Goal: Use online tool/utility

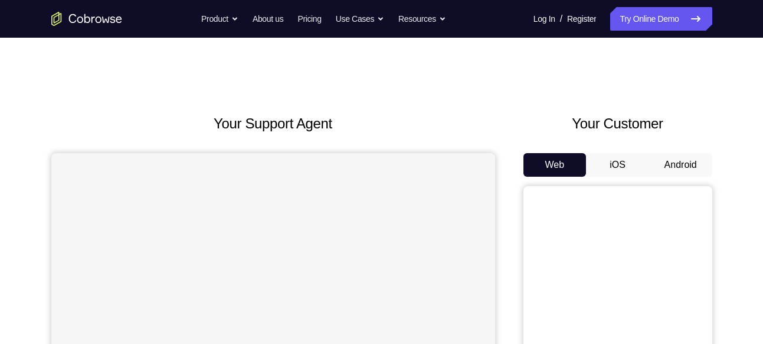
click at [677, 157] on button "Android" at bounding box center [680, 165] width 63 height 24
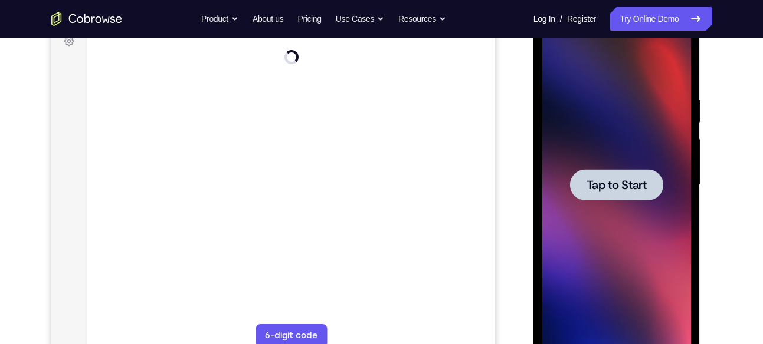
click at [635, 183] on span "Tap to Start" at bounding box center [616, 185] width 60 height 12
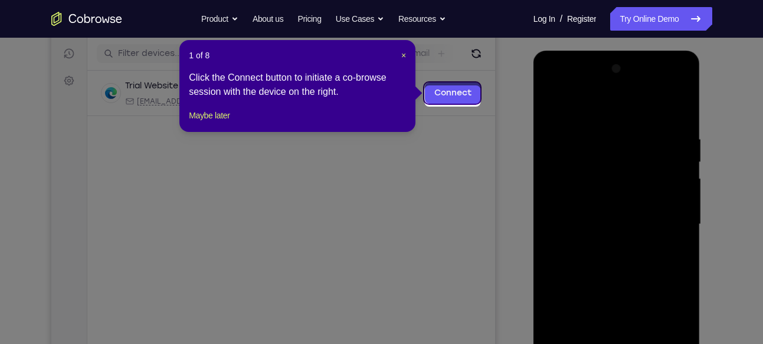
scroll to position [142, 0]
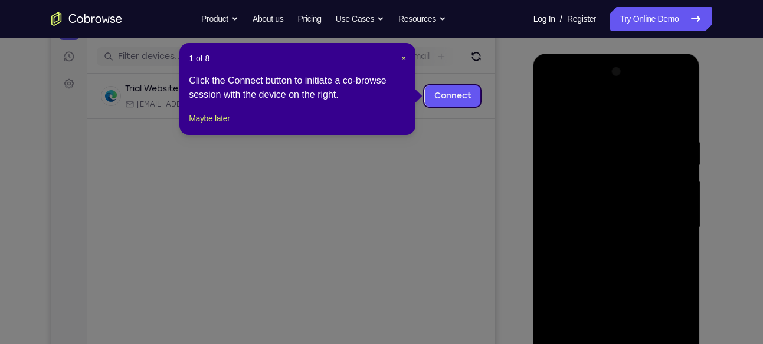
drag, startPoint x: 405, startPoint y: 54, endPoint x: 596, endPoint y: 201, distance: 240.2
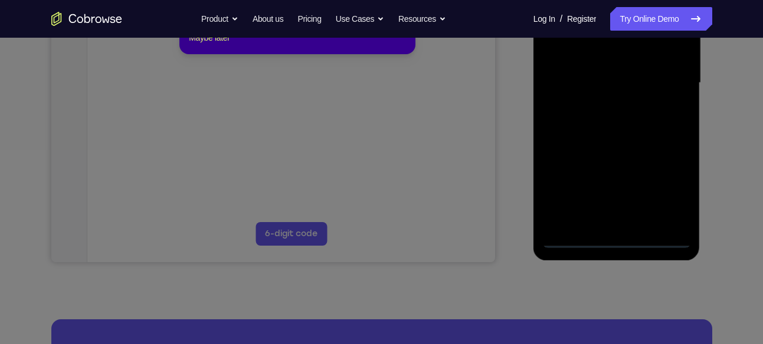
scroll to position [127, 0]
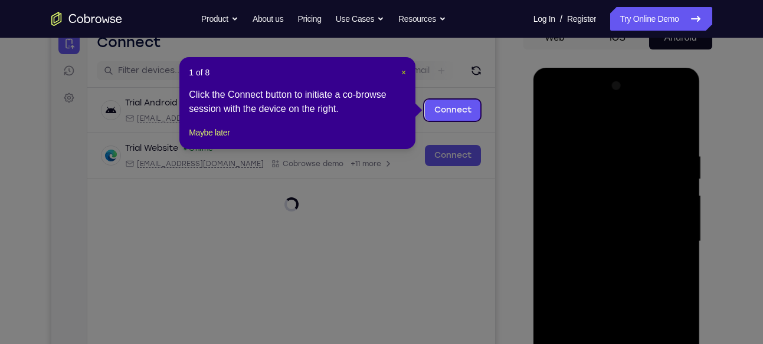
click at [402, 70] on span "×" at bounding box center [403, 72] width 5 height 9
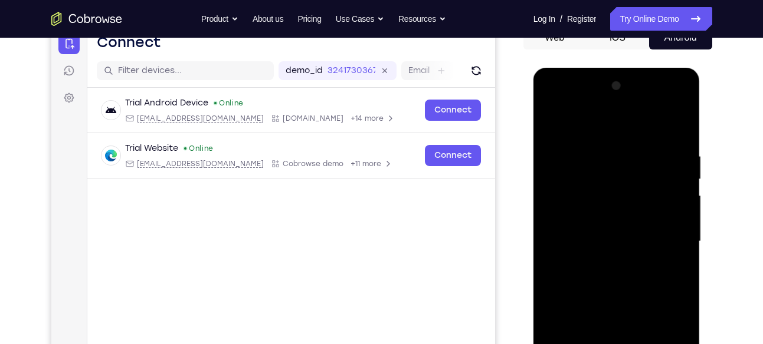
scroll to position [375, 0]
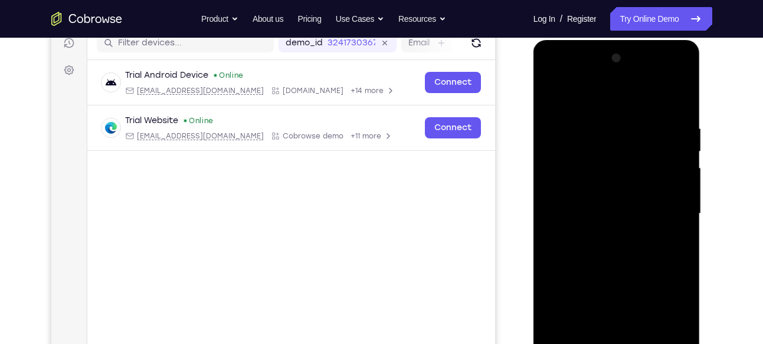
scroll to position [149, 0]
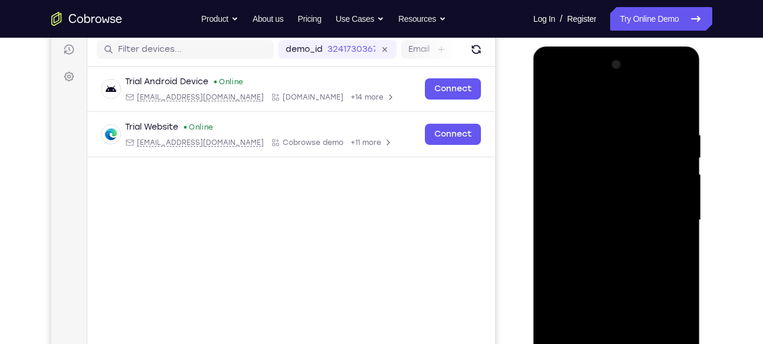
click at [568, 83] on div at bounding box center [616, 220] width 149 height 330
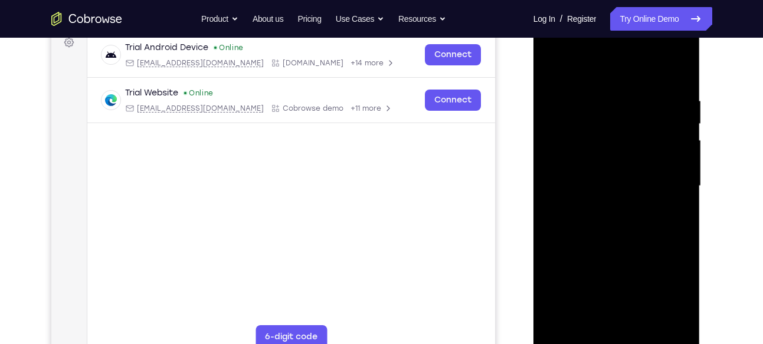
scroll to position [184, 0]
click at [666, 188] on div at bounding box center [616, 185] width 149 height 330
click at [603, 206] on div at bounding box center [616, 185] width 149 height 330
click at [609, 174] on div at bounding box center [616, 185] width 149 height 330
click at [580, 150] on div at bounding box center [616, 185] width 149 height 330
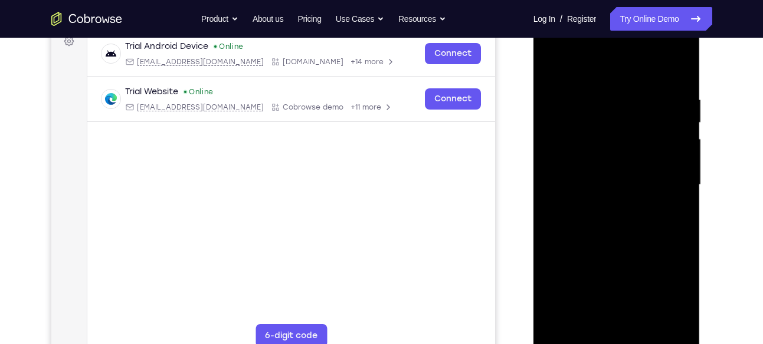
click at [607, 176] on div at bounding box center [616, 185] width 149 height 330
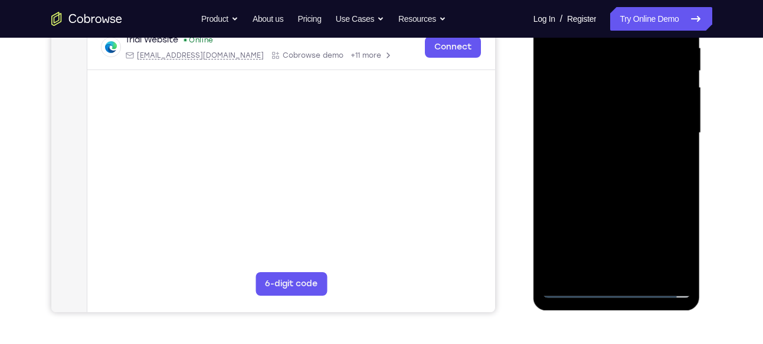
scroll to position [237, 0]
click at [570, 285] on div at bounding box center [616, 132] width 149 height 330
click at [596, 166] on div at bounding box center [616, 132] width 149 height 330
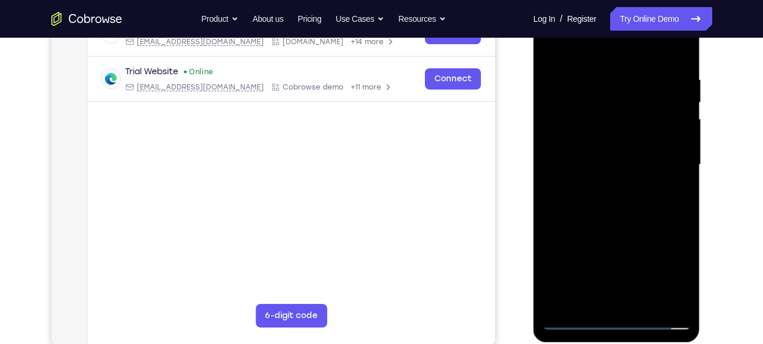
scroll to position [204, 0]
click at [675, 61] on div at bounding box center [616, 166] width 149 height 330
click at [597, 70] on div at bounding box center [616, 166] width 149 height 330
click at [667, 167] on div at bounding box center [616, 166] width 149 height 330
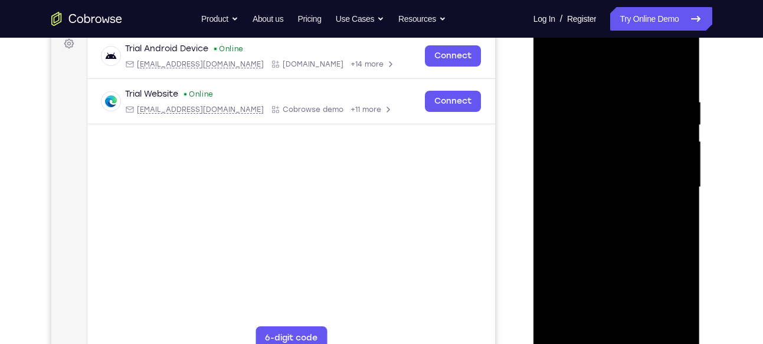
scroll to position [180, 0]
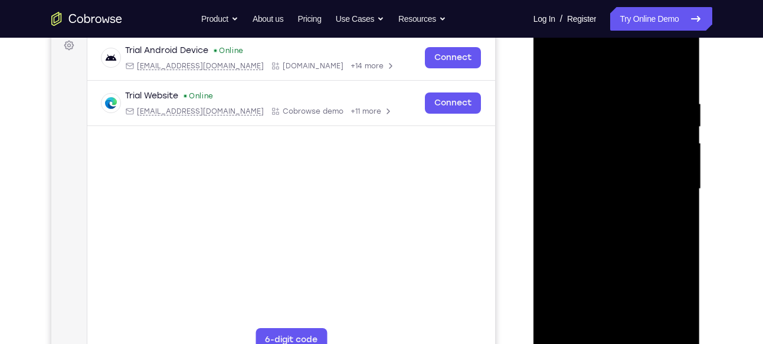
click at [682, 142] on div at bounding box center [616, 189] width 149 height 330
click at [682, 139] on div at bounding box center [616, 188] width 149 height 330
click at [677, 76] on div at bounding box center [616, 188] width 149 height 330
drag, startPoint x: 652, startPoint y: 89, endPoint x: 602, endPoint y: 90, distance: 50.7
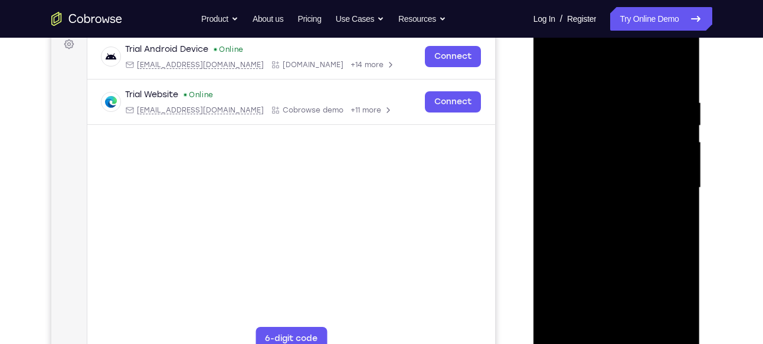
click at [602, 90] on div at bounding box center [616, 188] width 149 height 330
click at [656, 88] on div at bounding box center [616, 188] width 149 height 330
click at [681, 139] on div at bounding box center [616, 188] width 149 height 330
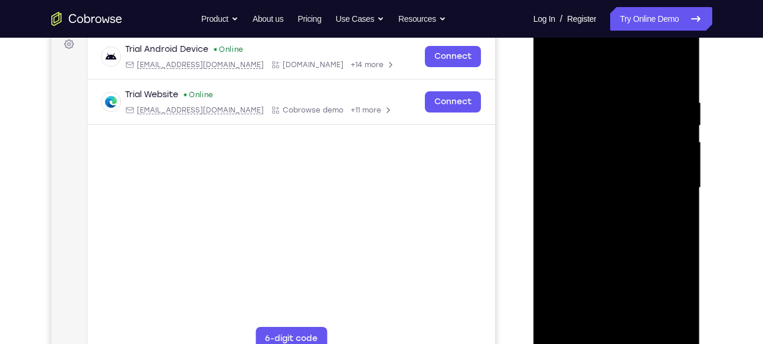
click at [681, 139] on div at bounding box center [616, 188] width 149 height 330
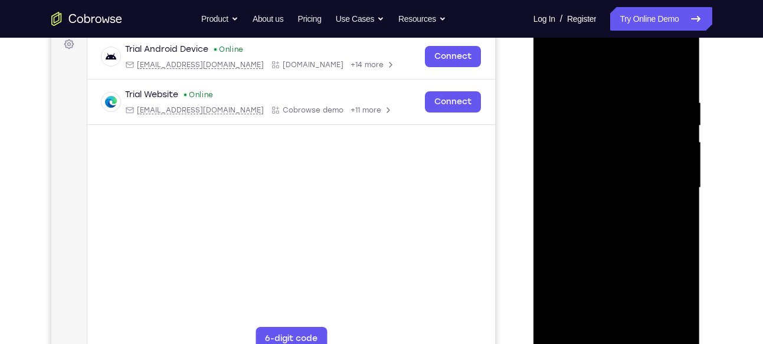
click at [681, 139] on div at bounding box center [616, 188] width 149 height 330
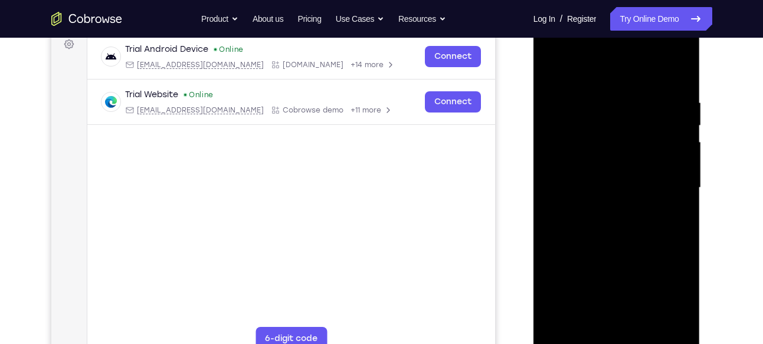
click at [681, 139] on div at bounding box center [616, 188] width 149 height 330
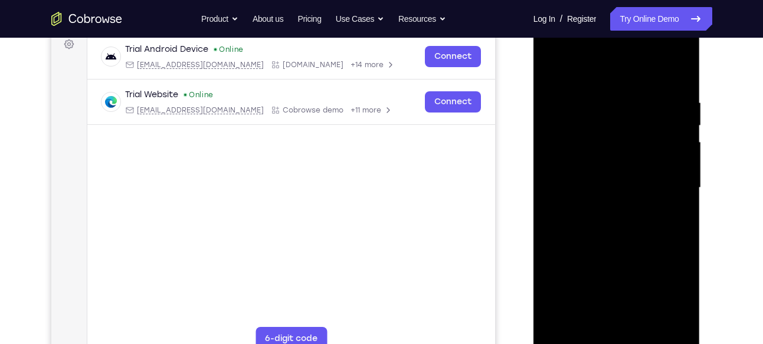
click at [681, 139] on div at bounding box center [616, 188] width 149 height 330
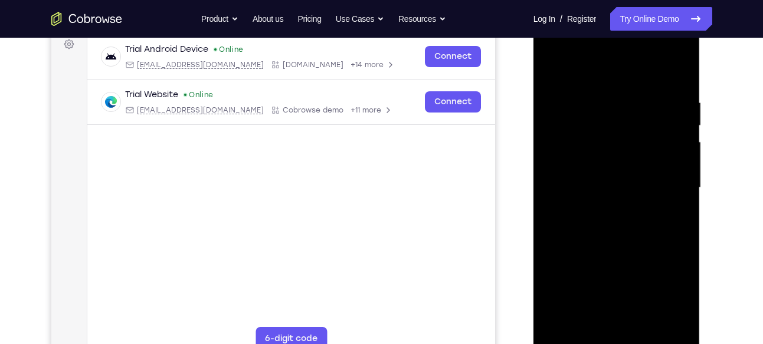
click at [681, 139] on div at bounding box center [616, 188] width 149 height 330
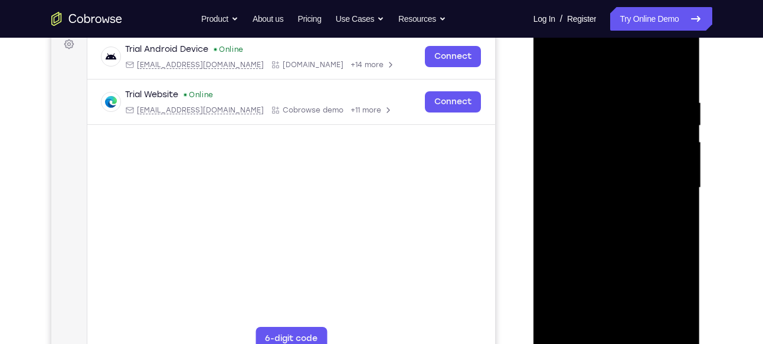
click at [681, 139] on div at bounding box center [616, 188] width 149 height 330
drag, startPoint x: 670, startPoint y: 136, endPoint x: 565, endPoint y: 139, distance: 104.5
click at [565, 139] on div at bounding box center [616, 188] width 149 height 330
drag, startPoint x: 667, startPoint y: 159, endPoint x: 542, endPoint y: 162, distance: 124.5
click at [542, 162] on div at bounding box center [616, 188] width 149 height 330
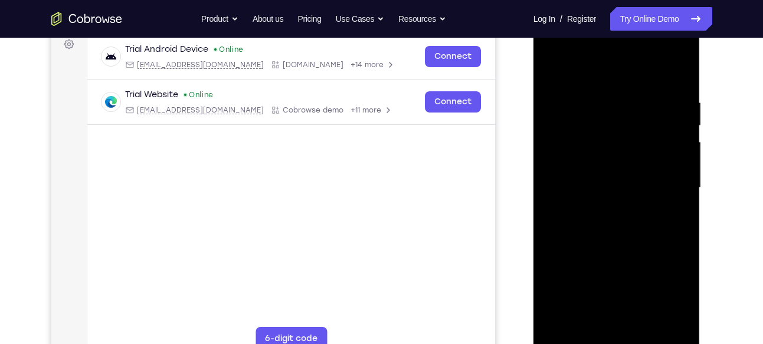
drag, startPoint x: 659, startPoint y: 161, endPoint x: 563, endPoint y: 159, distance: 96.2
click at [563, 159] on div at bounding box center [616, 188] width 149 height 330
drag, startPoint x: 677, startPoint y: 162, endPoint x: 535, endPoint y: 162, distance: 142.2
click at [535, 162] on div at bounding box center [616, 190] width 167 height 352
drag, startPoint x: 671, startPoint y: 166, endPoint x: 563, endPoint y: 156, distance: 108.5
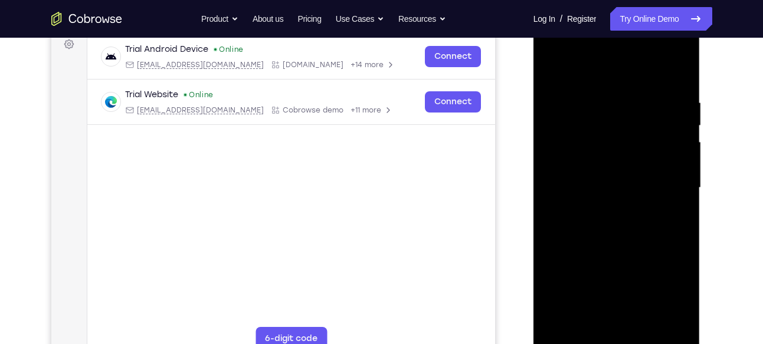
click at [563, 156] on div at bounding box center [616, 188] width 149 height 330
drag, startPoint x: 647, startPoint y: 159, endPoint x: 489, endPoint y: 166, distance: 157.7
click at [533, 166] on html "Online web based iOS Simulators and Android Emulators. Run iPhone, iPad, Mobile…" at bounding box center [617, 191] width 168 height 354
click at [678, 162] on div at bounding box center [616, 188] width 149 height 330
click at [682, 154] on div at bounding box center [616, 188] width 149 height 330
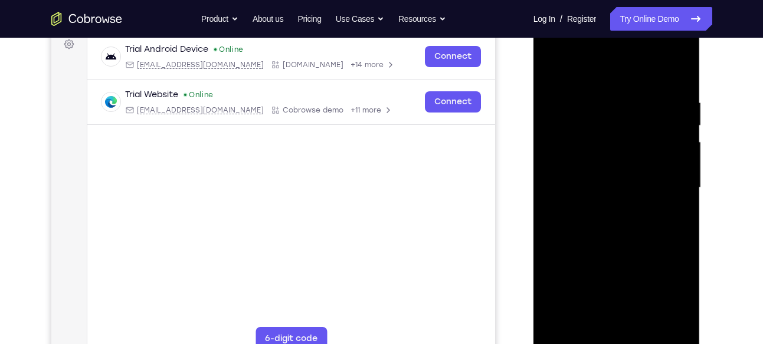
click at [680, 147] on div at bounding box center [616, 188] width 149 height 330
click at [678, 73] on div at bounding box center [616, 188] width 149 height 330
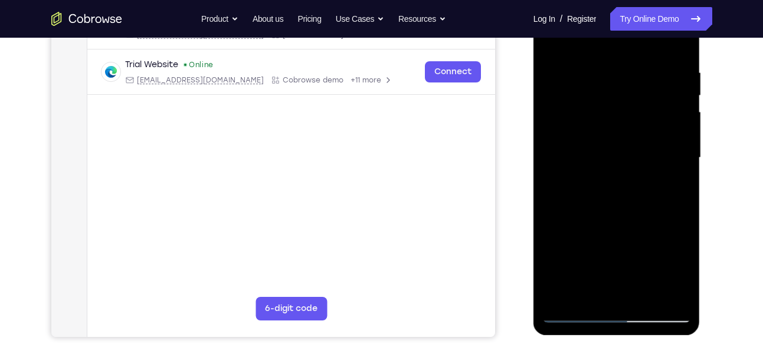
drag, startPoint x: 638, startPoint y: 251, endPoint x: 628, endPoint y: 88, distance: 162.5
click at [628, 88] on div at bounding box center [616, 158] width 149 height 330
drag, startPoint x: 631, startPoint y: 224, endPoint x: 608, endPoint y: 4, distance: 220.6
click at [608, 4] on div at bounding box center [616, 158] width 149 height 330
drag, startPoint x: 641, startPoint y: 232, endPoint x: 623, endPoint y: 73, distance: 159.6
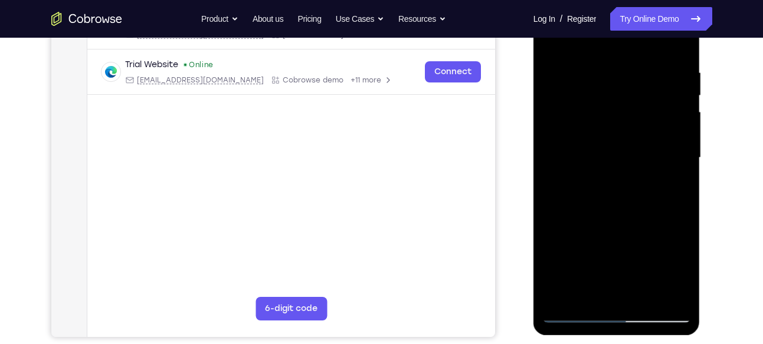
click at [623, 73] on div at bounding box center [616, 158] width 149 height 330
drag, startPoint x: 638, startPoint y: 220, endPoint x: 627, endPoint y: 44, distance: 176.7
click at [627, 44] on div at bounding box center [616, 158] width 149 height 330
drag, startPoint x: 647, startPoint y: 268, endPoint x: 634, endPoint y: 122, distance: 146.3
click at [634, 122] on div at bounding box center [616, 158] width 149 height 330
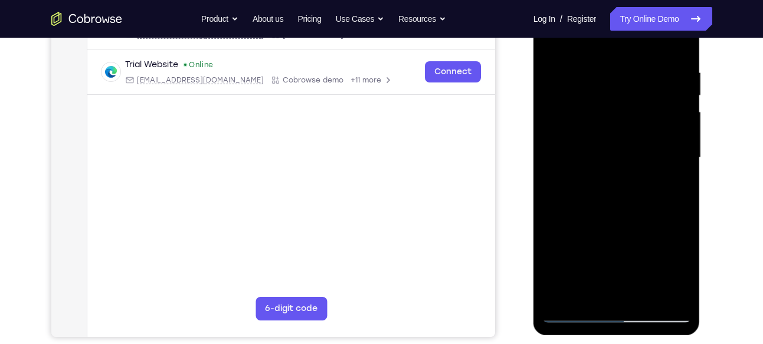
click at [650, 296] on div at bounding box center [616, 158] width 149 height 330
click at [613, 219] on div at bounding box center [616, 158] width 149 height 330
click at [612, 151] on div at bounding box center [616, 158] width 149 height 330
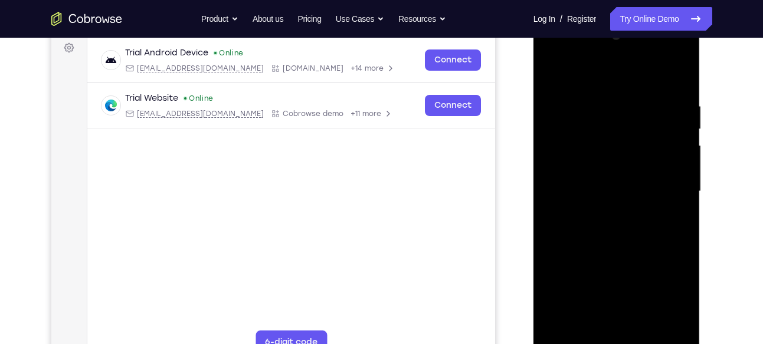
scroll to position [176, 0]
click at [608, 71] on div at bounding box center [616, 193] width 149 height 330
click at [553, 132] on div at bounding box center [616, 193] width 149 height 330
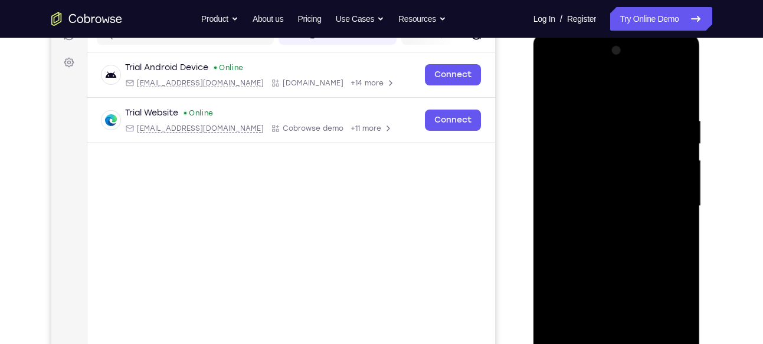
scroll to position [162, 0]
click at [548, 128] on div at bounding box center [616, 207] width 149 height 330
click at [549, 110] on div at bounding box center [616, 207] width 149 height 330
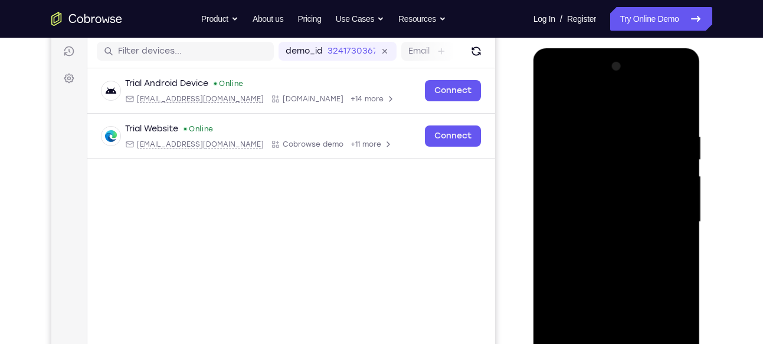
scroll to position [147, 0]
click at [683, 151] on div at bounding box center [616, 222] width 149 height 330
drag, startPoint x: 683, startPoint y: 151, endPoint x: 666, endPoint y: 155, distance: 17.5
click at [666, 155] on div at bounding box center [616, 222] width 149 height 330
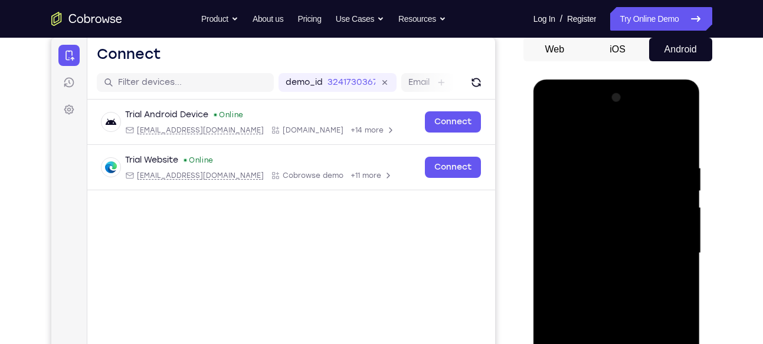
scroll to position [114, 0]
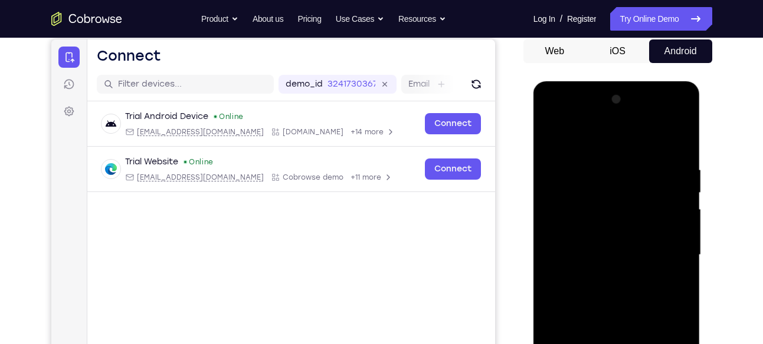
click at [667, 155] on div at bounding box center [616, 255] width 149 height 330
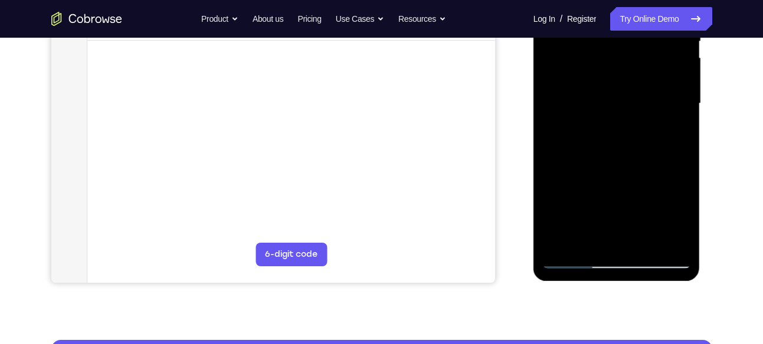
scroll to position [268, 0]
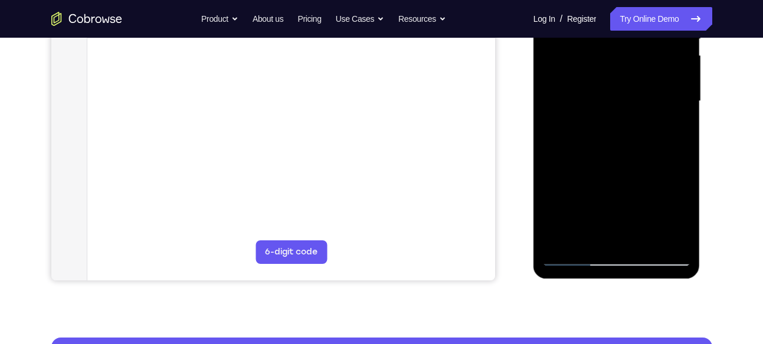
click at [667, 155] on div at bounding box center [616, 101] width 149 height 330
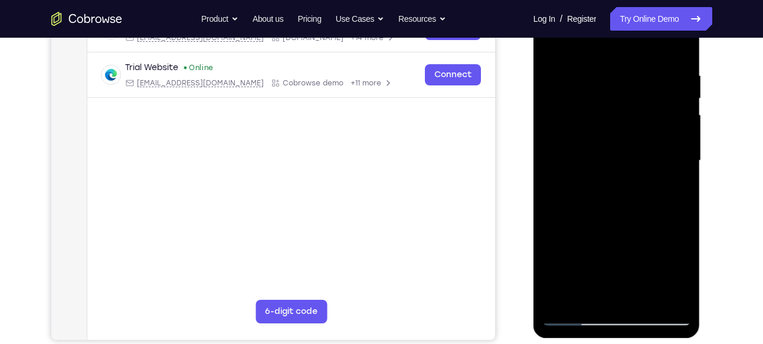
scroll to position [209, 0]
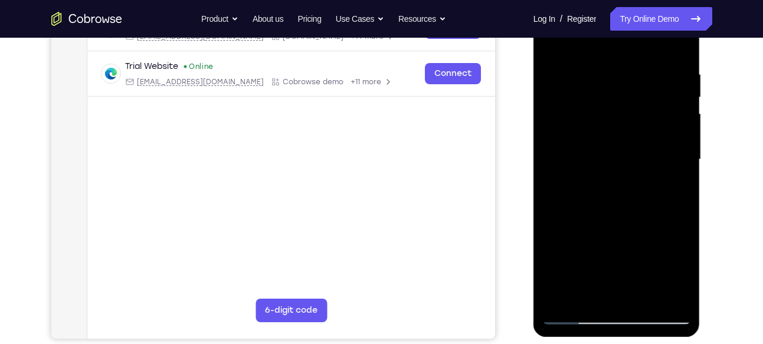
click at [683, 119] on div at bounding box center [616, 160] width 149 height 330
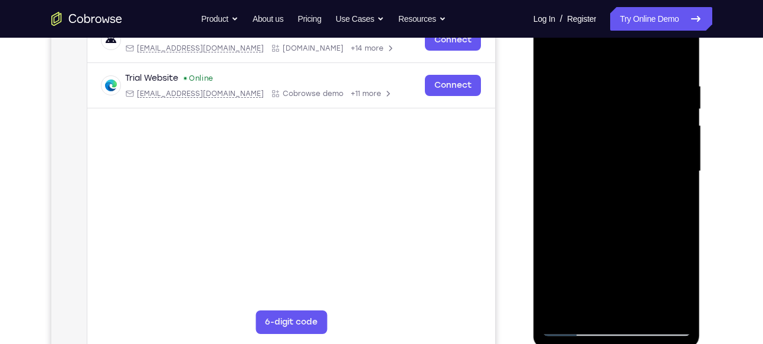
scroll to position [198, 0]
click at [684, 138] on div at bounding box center [616, 171] width 149 height 330
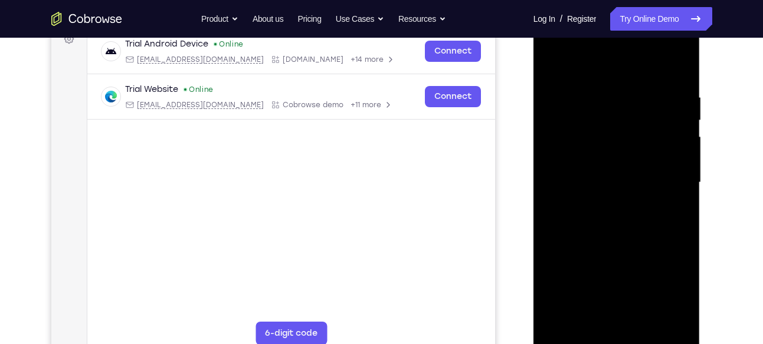
scroll to position [185, 0]
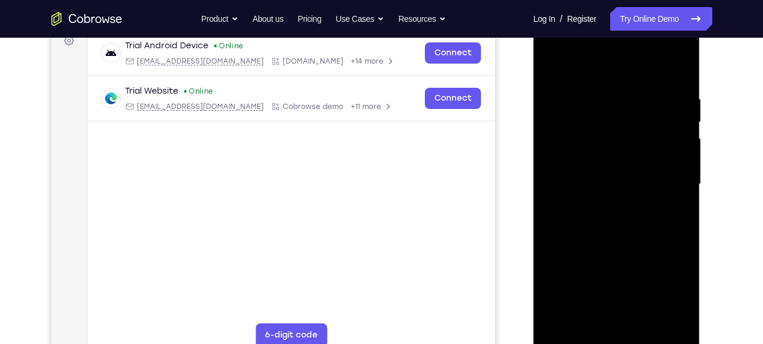
click at [684, 139] on div at bounding box center [616, 184] width 149 height 330
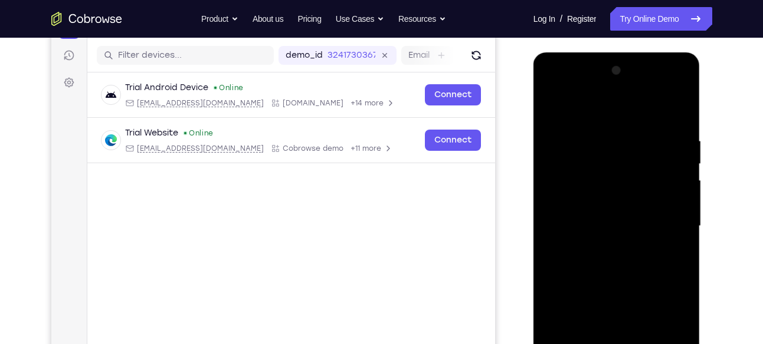
scroll to position [163, 0]
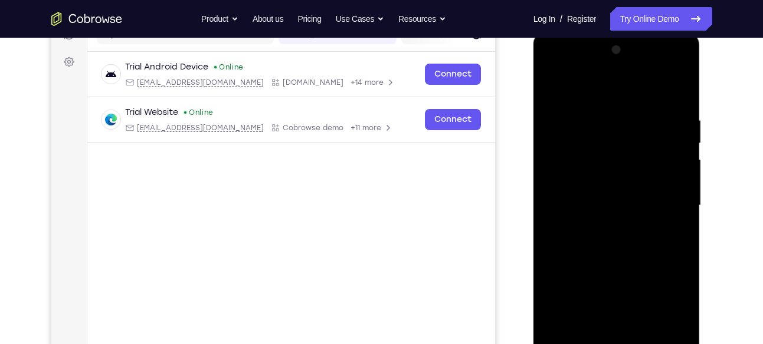
click at [684, 139] on div at bounding box center [616, 206] width 149 height 330
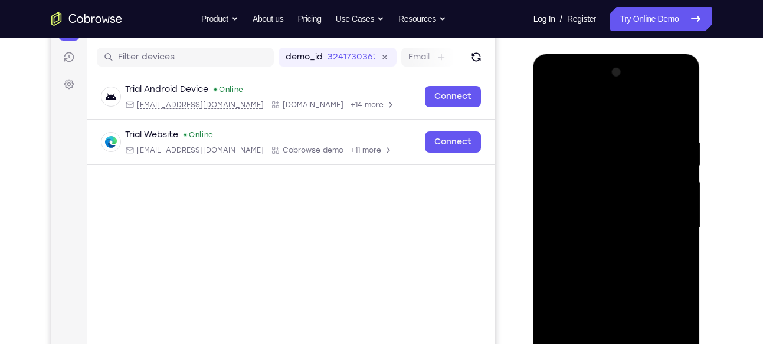
drag, startPoint x: 640, startPoint y: 132, endPoint x: 652, endPoint y: 126, distance: 13.5
click at [652, 126] on div at bounding box center [616, 228] width 149 height 330
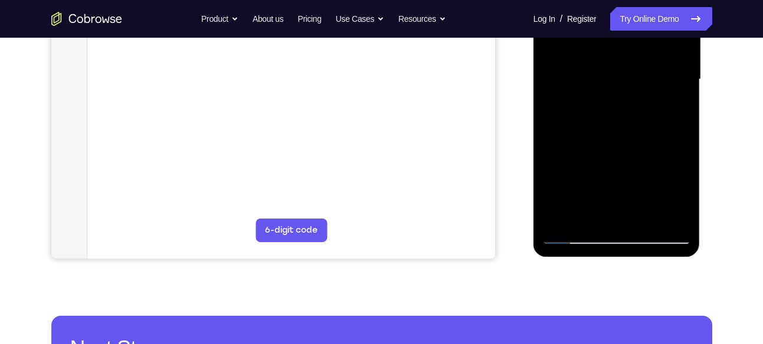
scroll to position [290, 0]
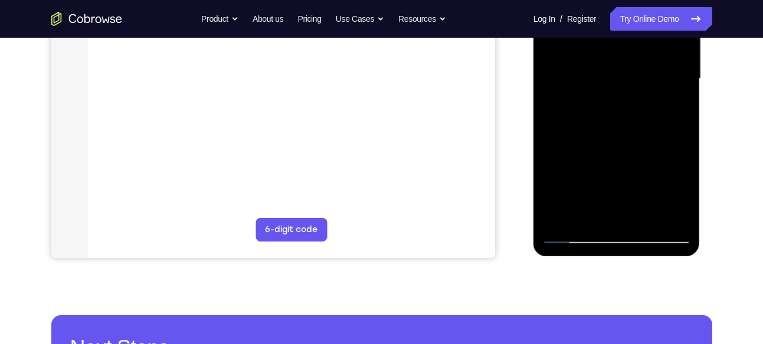
click at [652, 126] on div at bounding box center [616, 79] width 149 height 330
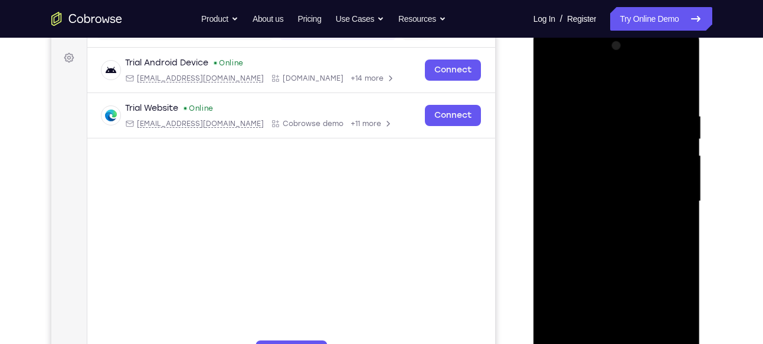
scroll to position [167, 0]
click at [652, 126] on div at bounding box center [616, 202] width 149 height 330
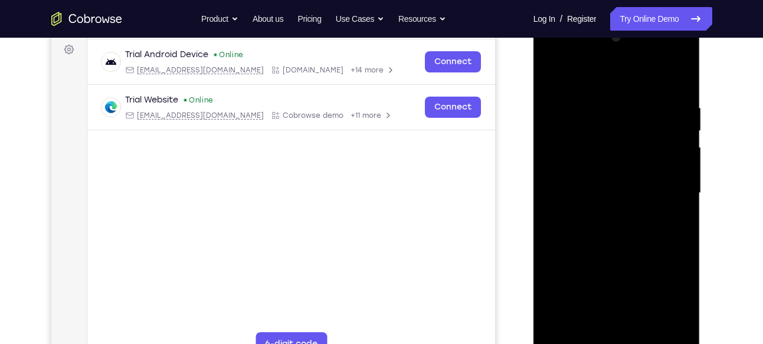
scroll to position [176, 0]
click at [657, 138] on div at bounding box center [616, 193] width 149 height 330
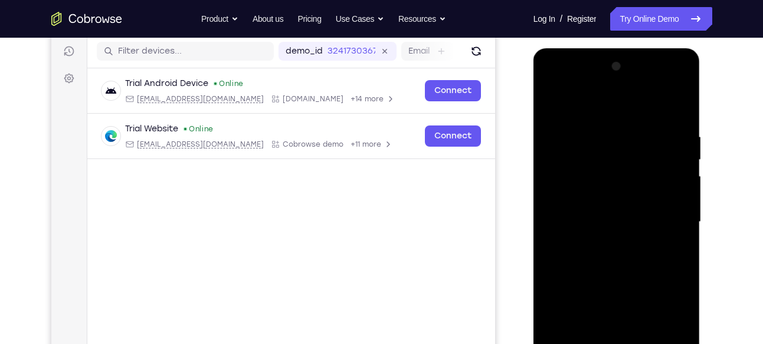
scroll to position [146, 0]
click at [672, 169] on div at bounding box center [616, 223] width 149 height 330
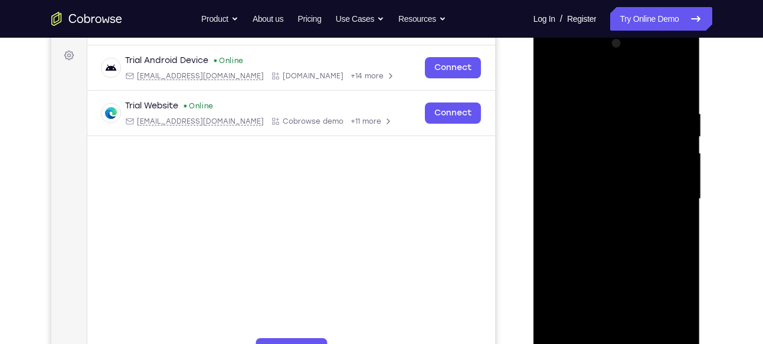
scroll to position [170, 0]
click at [676, 169] on div at bounding box center [616, 199] width 149 height 330
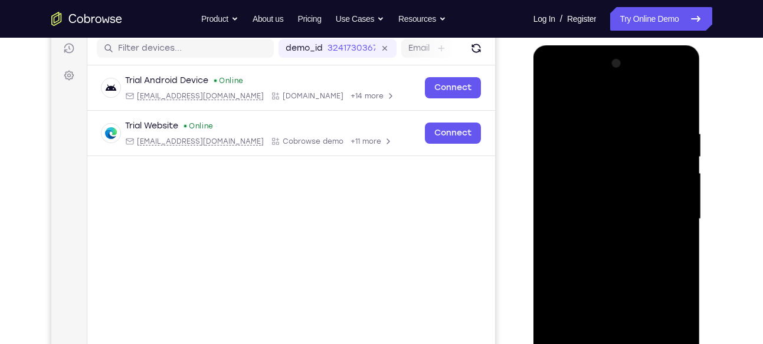
click at [680, 155] on div at bounding box center [616, 219] width 149 height 330
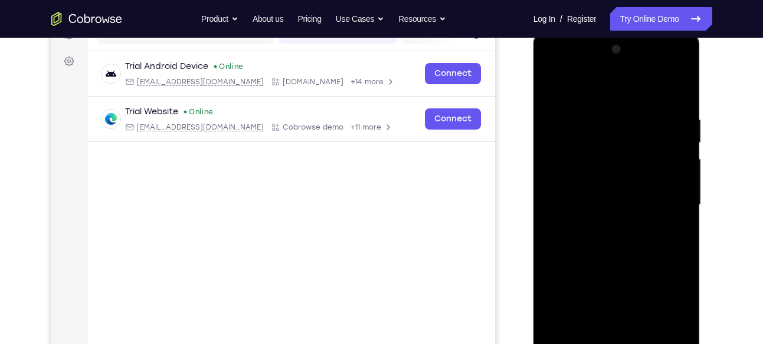
click at [681, 166] on div at bounding box center [616, 205] width 149 height 330
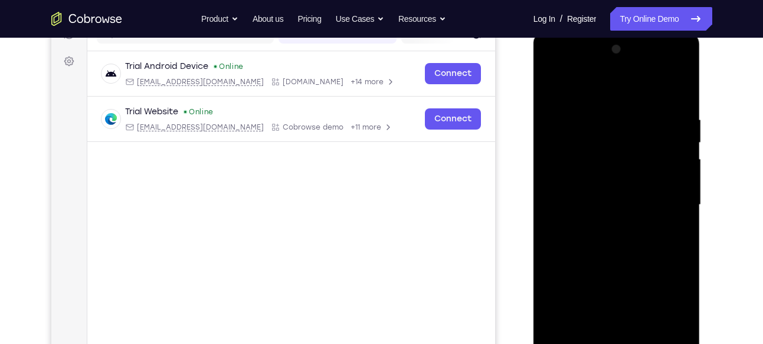
click at [681, 166] on div at bounding box center [616, 205] width 149 height 330
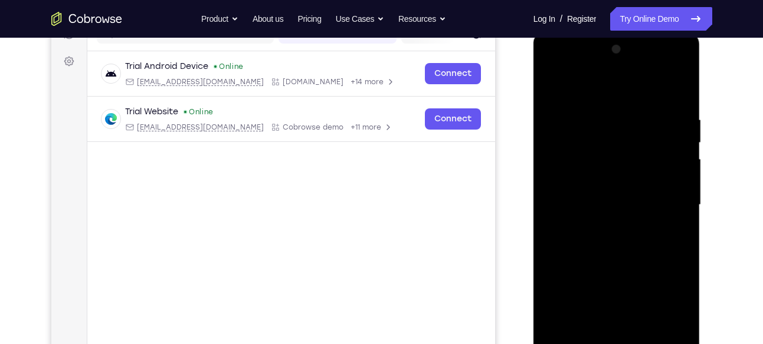
click at [680, 57] on div at bounding box center [616, 205] width 149 height 330
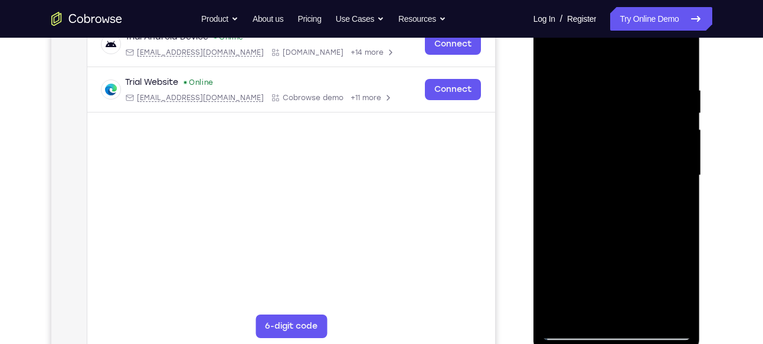
scroll to position [202, 0]
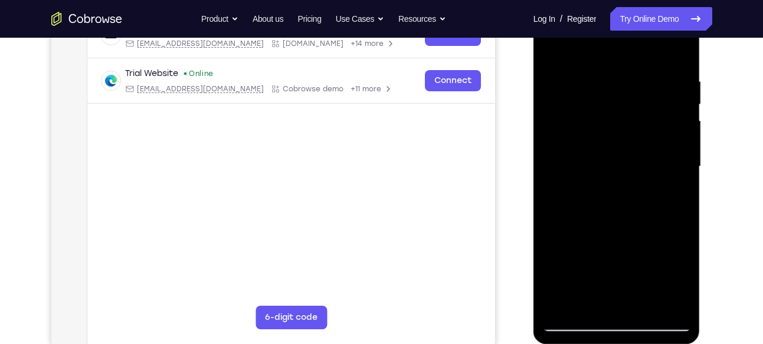
click at [616, 182] on div at bounding box center [616, 167] width 149 height 330
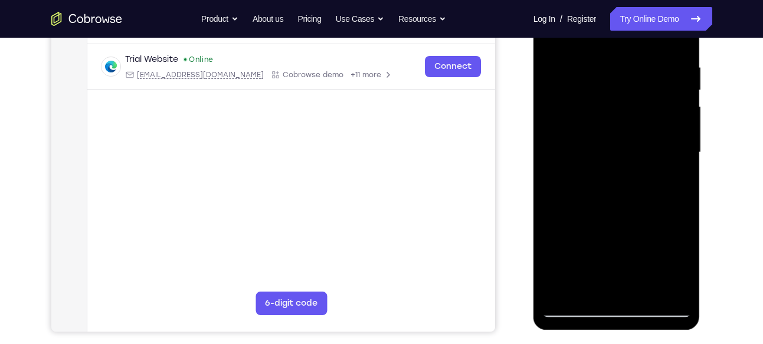
click at [664, 168] on div at bounding box center [616, 153] width 149 height 330
click at [557, 292] on div at bounding box center [616, 153] width 149 height 330
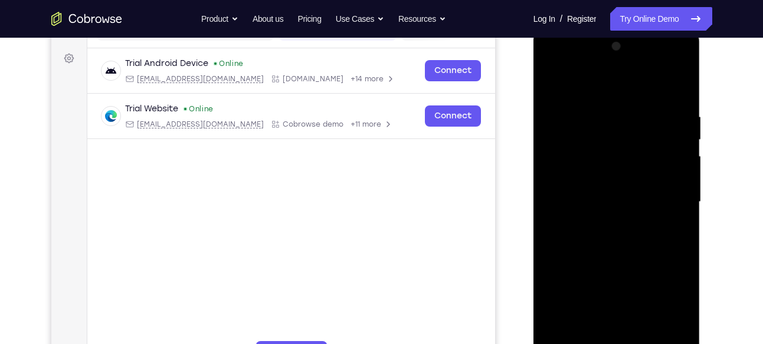
scroll to position [160, 0]
